Goal: Information Seeking & Learning: Learn about a topic

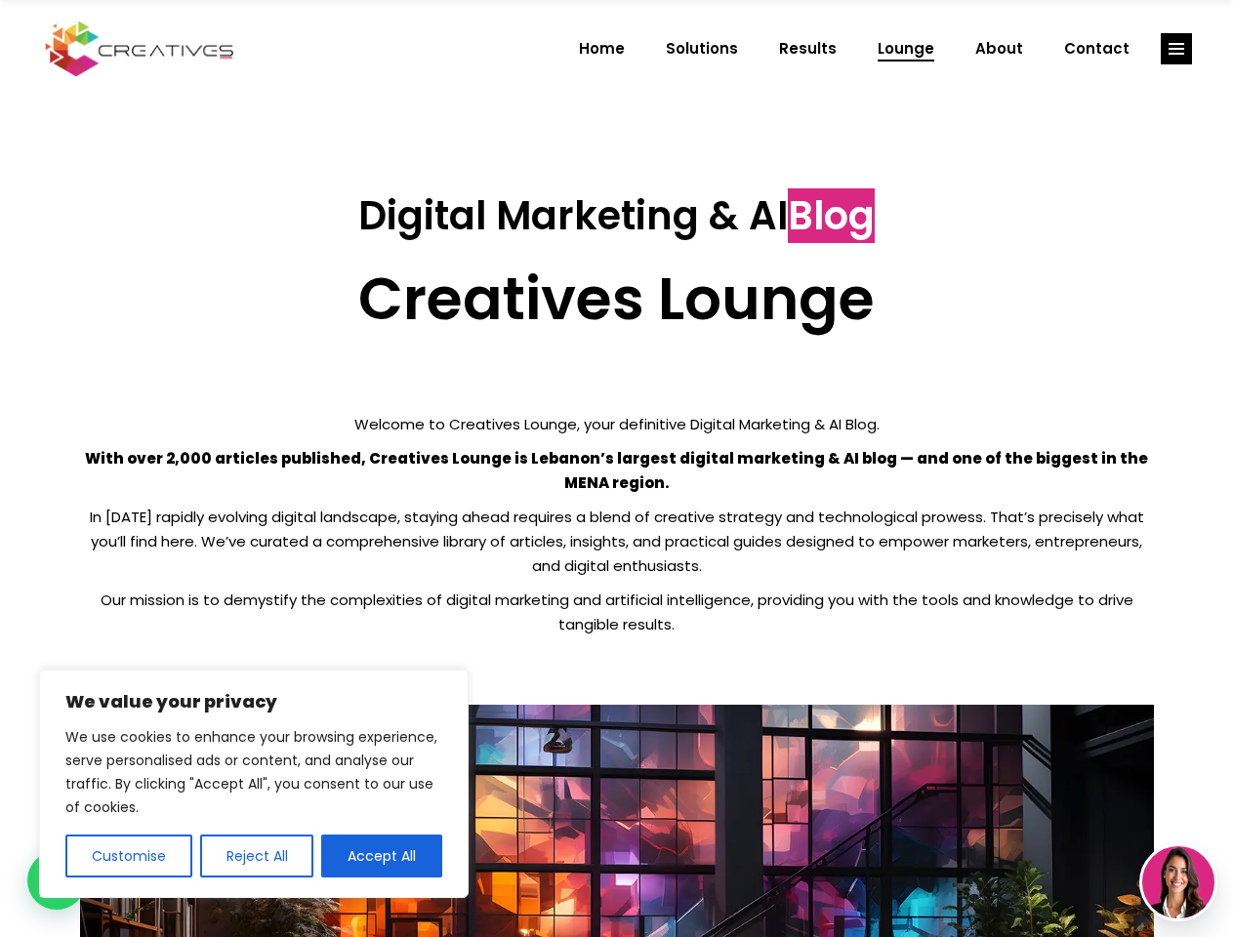
click at [616, 469] on p "With over 2,000 articles published, Creatives Lounge is Lebanon’s largest digit…" at bounding box center [617, 470] width 1074 height 49
click at [128, 856] on button "Customise" at bounding box center [128, 856] width 127 height 43
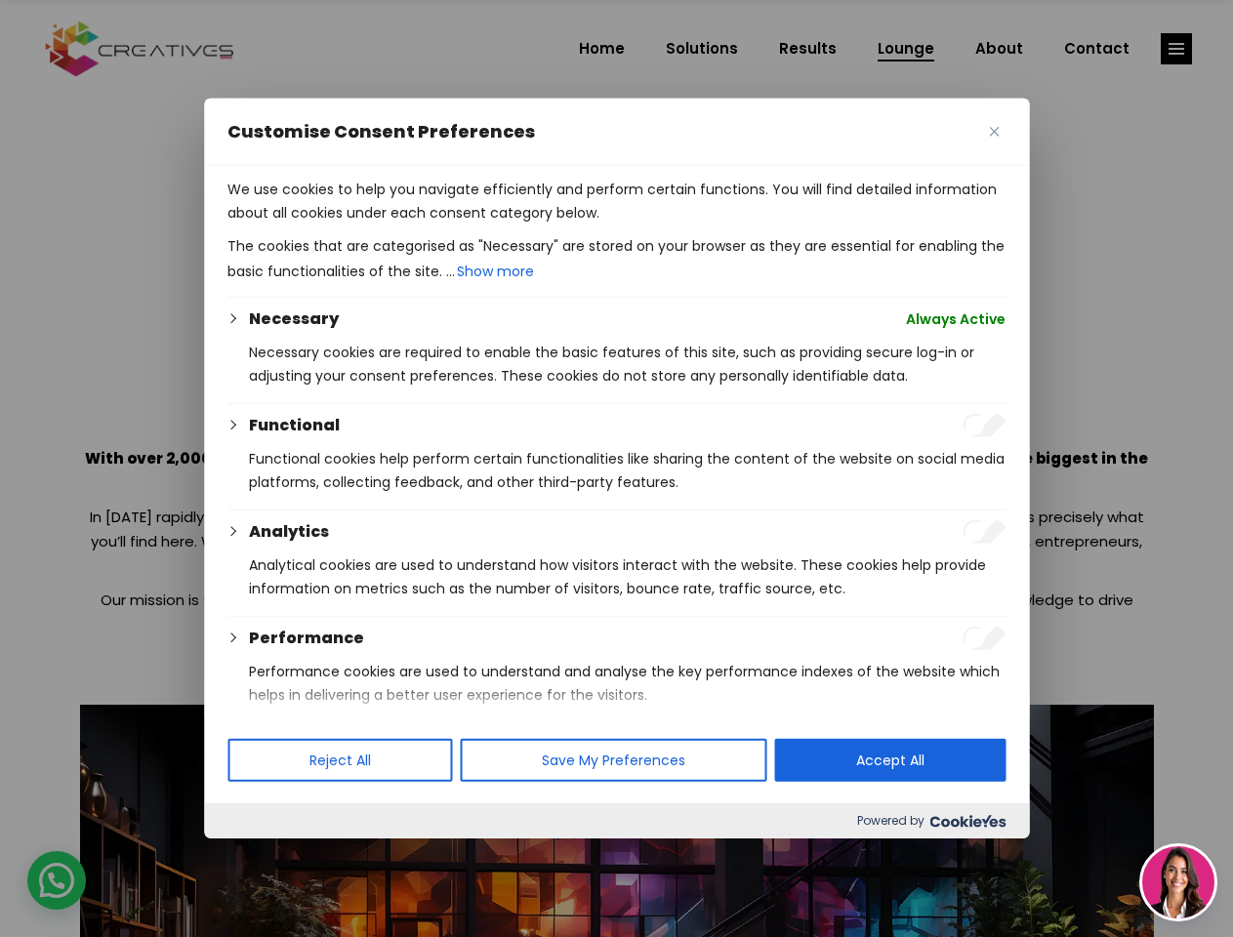
click at [256, 856] on div at bounding box center [616, 468] width 1233 height 937
click at [382, 225] on p "We use cookies to help you navigate efficiently and perform certain functions. …" at bounding box center [617, 201] width 778 height 47
click at [1177, 49] on div at bounding box center [616, 468] width 1233 height 937
click at [1179, 883] on img at bounding box center [1178, 883] width 72 height 72
